Goal: Task Accomplishment & Management: Complete application form

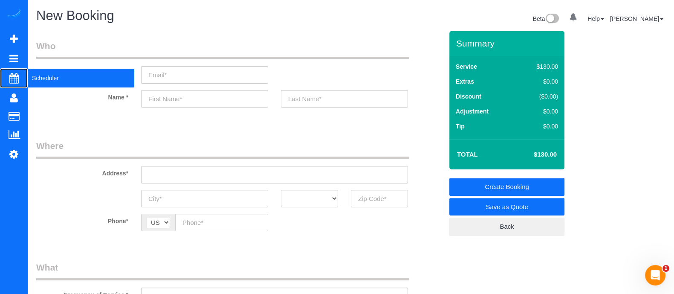
click at [42, 75] on span "Scheduler" at bounding box center [81, 78] width 107 height 20
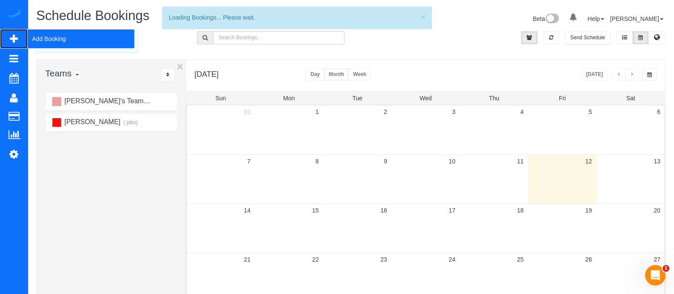
click at [61, 39] on span "Add Booking" at bounding box center [81, 39] width 107 height 20
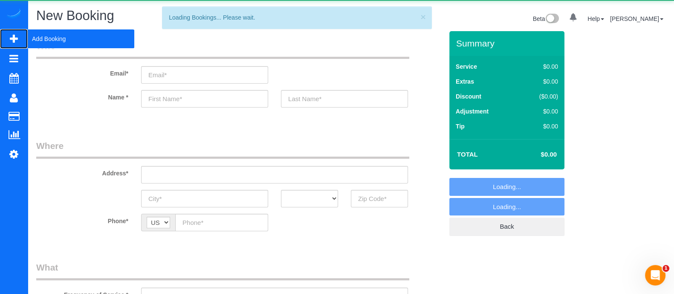
click at [61, 39] on span "Add Booking" at bounding box center [81, 39] width 107 height 20
select select "object:9934"
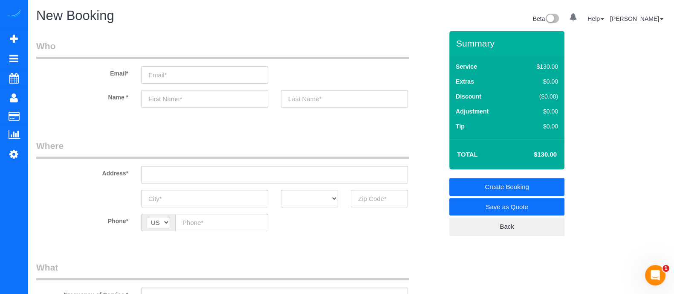
click at [179, 98] on input "text" at bounding box center [204, 98] width 127 height 17
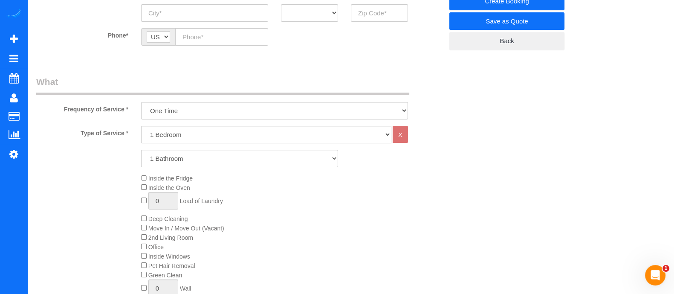
scroll to position [184, 0]
type input "[PERSON_NAME]"
click at [268, 142] on select "1 Bedroom 2 Bedrooms 3 Bedrooms 4 Bedrooms 5 Bedrooms 6 Bedrooms" at bounding box center [266, 135] width 250 height 17
select select "2"
click at [141, 127] on select "1 Bedroom 2 Bedrooms 3 Bedrooms 4 Bedrooms 5 Bedrooms 6 Bedrooms" at bounding box center [266, 135] width 250 height 17
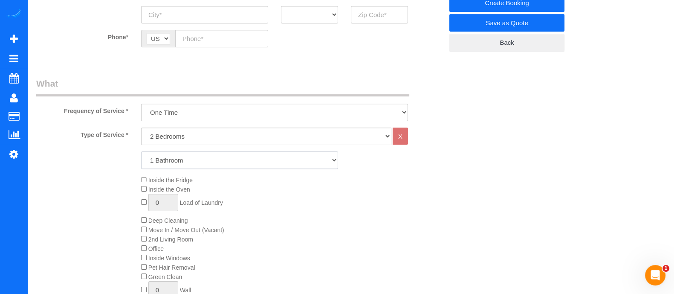
click at [212, 162] on select "1 Bathroom 2 Bathrooms 3 Bathrooms 4 Bathrooms 5 Bathrooms 6 Bathrooms" at bounding box center [239, 159] width 197 height 17
select select "2"
click at [141, 151] on select "1 Bathroom 2 Bathrooms 3 Bathrooms 4 Bathrooms 5 Bathrooms 6 Bathrooms" at bounding box center [239, 159] width 197 height 17
click at [145, 226] on div "Inside the Fridge Inside the Oven 0 Load of Laundry Deep Cleaning Move In / Mov…" at bounding box center [292, 238] width 315 height 127
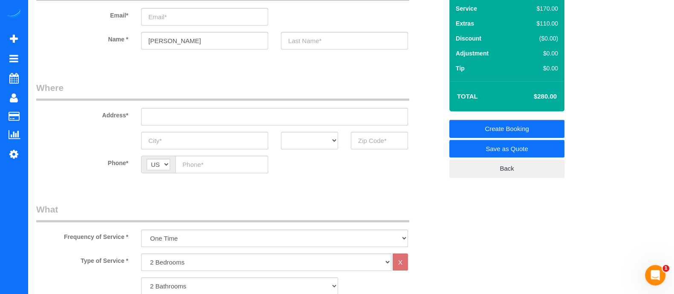
scroll to position [56, 0]
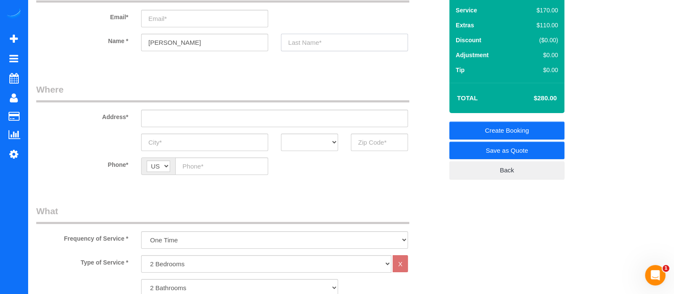
click at [353, 43] on input "text" at bounding box center [344, 42] width 127 height 17
type input "Minor"
click at [187, 20] on input "email" at bounding box center [204, 18] width 127 height 17
type input "[EMAIL_ADDRESS][DOMAIN_NAME]"
click at [246, 110] on input "text" at bounding box center [274, 118] width 267 height 17
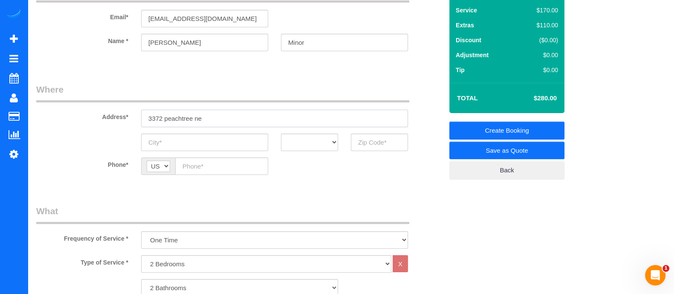
drag, startPoint x: 228, startPoint y: 118, endPoint x: 120, endPoint y: 125, distance: 108.5
click at [120, 125] on div "Address* [STREET_ADDRESS]" at bounding box center [239, 105] width 419 height 44
paste input "[GEOGRAPHIC_DATA],"
type input "[STREET_ADDRESS]"
click at [223, 140] on input "text" at bounding box center [204, 141] width 127 height 17
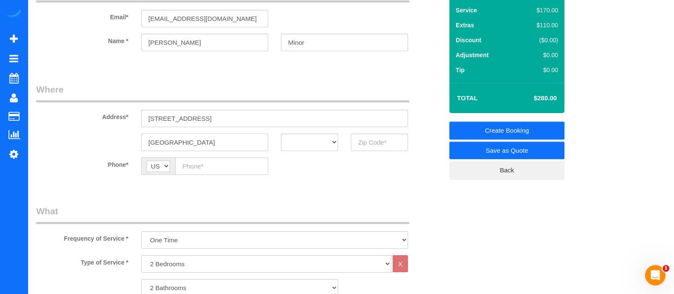
type input "[GEOGRAPHIC_DATA]"
drag, startPoint x: 308, startPoint y: 133, endPoint x: 301, endPoint y: 80, distance: 54.2
select select "GA"
click at [281, 133] on select "AK AL AR AZ CA CO CT DC DE [GEOGRAPHIC_DATA] [GEOGRAPHIC_DATA] HI IA ID IL IN K…" at bounding box center [309, 141] width 57 height 17
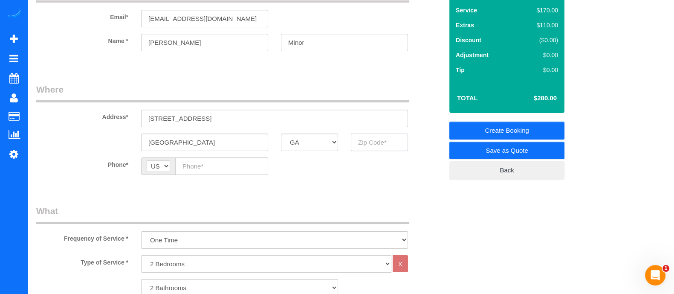
click at [366, 147] on input "text" at bounding box center [379, 141] width 57 height 17
type input "30326"
click at [215, 174] on input "text" at bounding box center [221, 165] width 93 height 17
paste input "[PHONE_NUMBER]"
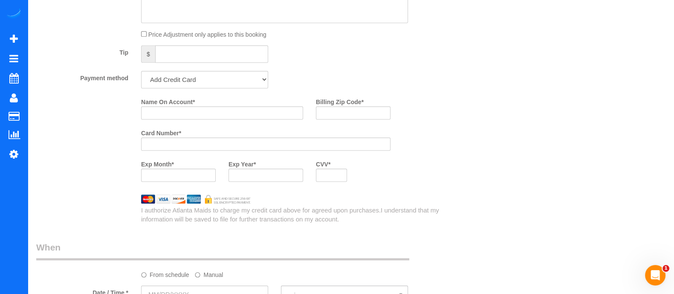
scroll to position [619, 0]
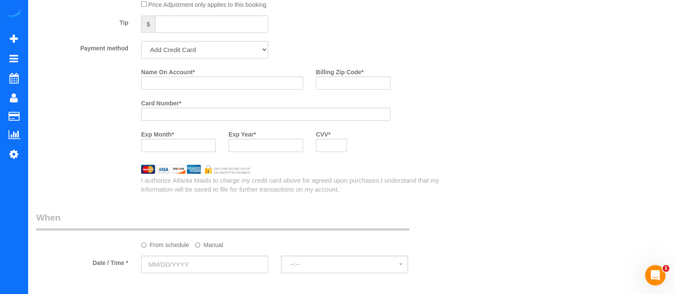
type input "[PHONE_NUMBER]"
click at [244, 90] on input "Name On Account *" at bounding box center [222, 82] width 162 height 13
type input "[PERSON_NAME]"
click at [323, 85] on input "Billing Zip Code *" at bounding box center [353, 82] width 75 height 13
type input "37069"
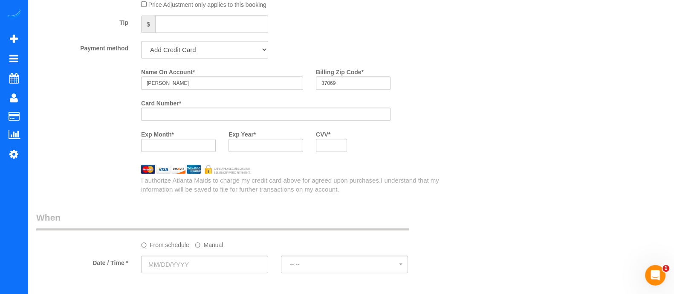
click at [334, 144] on div at bounding box center [331, 145] width 31 height 13
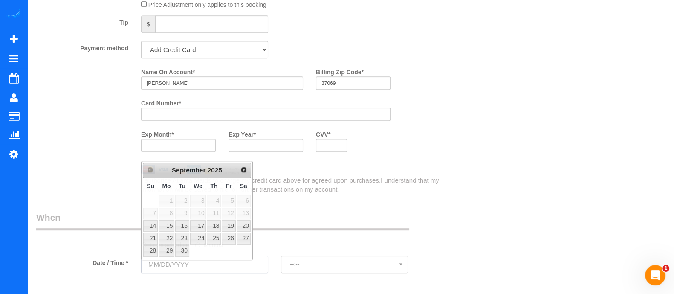
click at [196, 269] on input "text" at bounding box center [204, 263] width 127 height 17
click at [168, 221] on link "15" at bounding box center [167, 226] width 16 height 12
type input "[DATE]"
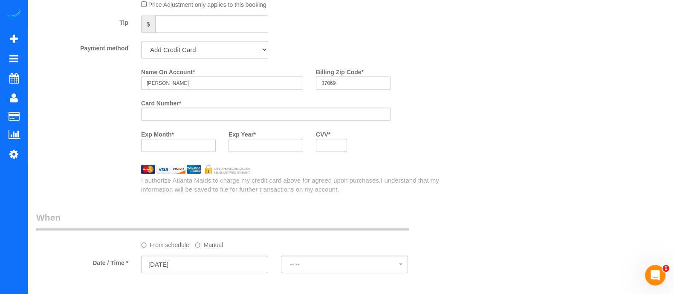
select select "spot21"
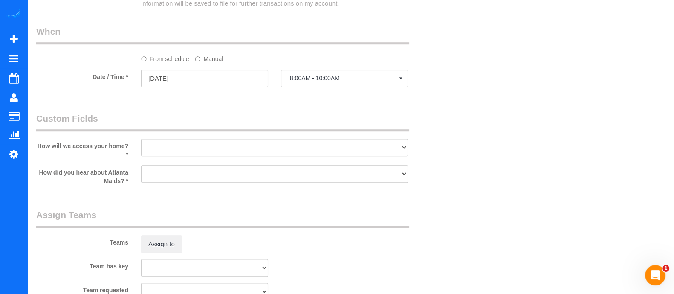
scroll to position [865, 0]
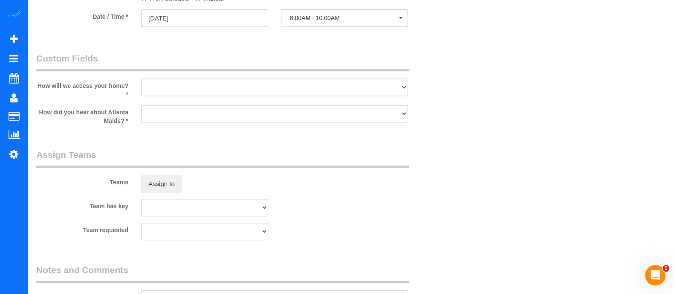
drag, startPoint x: 242, startPoint y: 95, endPoint x: 225, endPoint y: 140, distance: 48.7
select select "number:3"
click at [141, 82] on select "I will leave a key I will provide an access code Someone will be home Go to apa…" at bounding box center [274, 86] width 267 height 17
drag, startPoint x: 196, startPoint y: 112, endPoint x: 183, endPoint y: 150, distance: 39.8
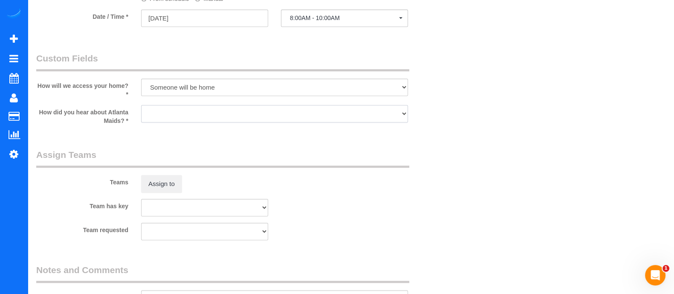
select select "number:6"
click at [141, 108] on select "Google Yelp From a friend Social media Other" at bounding box center [274, 113] width 267 height 17
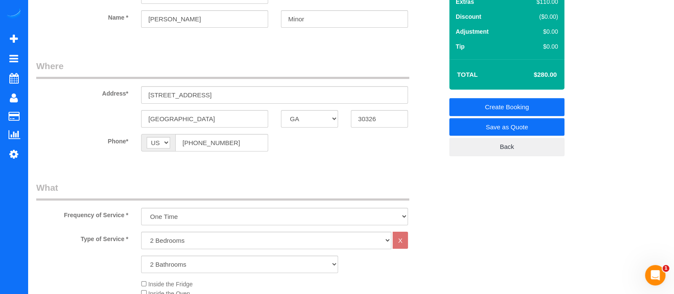
scroll to position [77, 0]
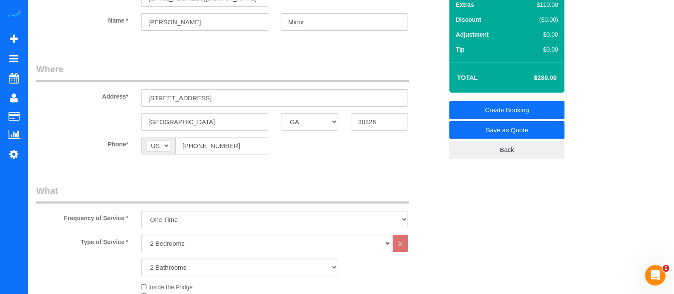
click at [470, 104] on link "Create Booking" at bounding box center [506, 110] width 115 height 18
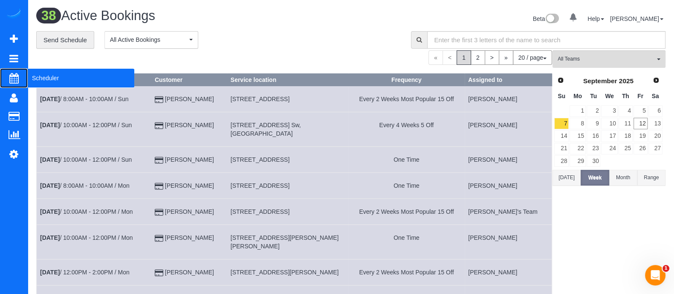
click at [57, 82] on span "Scheduler" at bounding box center [81, 78] width 107 height 20
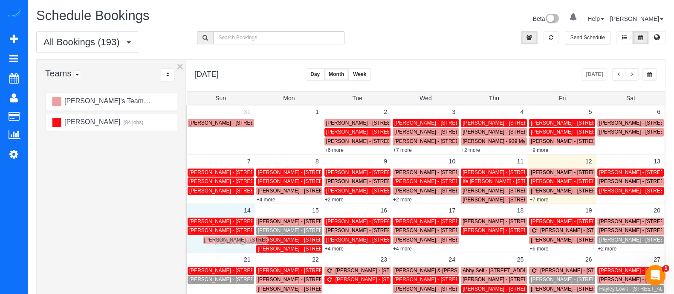
drag, startPoint x: 612, startPoint y: 199, endPoint x: 217, endPoint y: 240, distance: 396.8
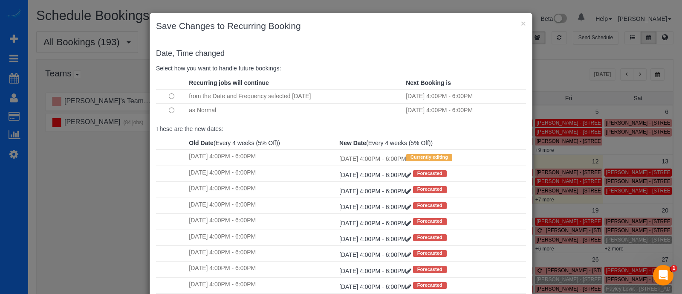
scroll to position [87, 0]
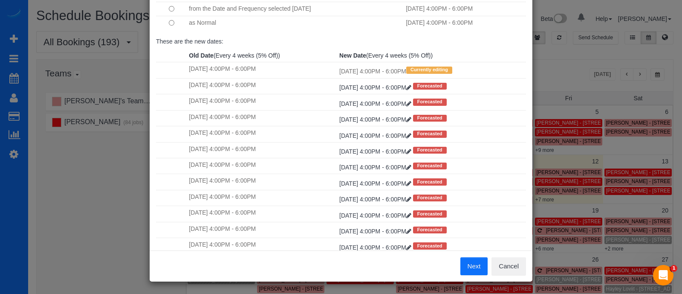
click at [467, 272] on button "Next" at bounding box center [474, 266] width 28 height 18
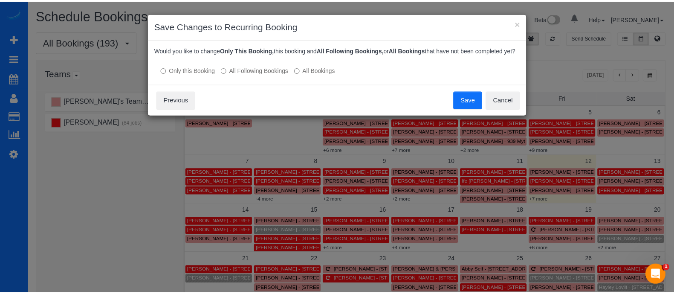
scroll to position [0, 0]
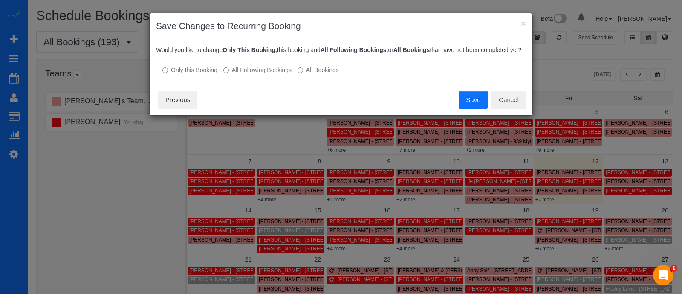
click at [462, 98] on button "Save" at bounding box center [473, 100] width 29 height 18
